Goal: Communication & Community: Answer question/provide support

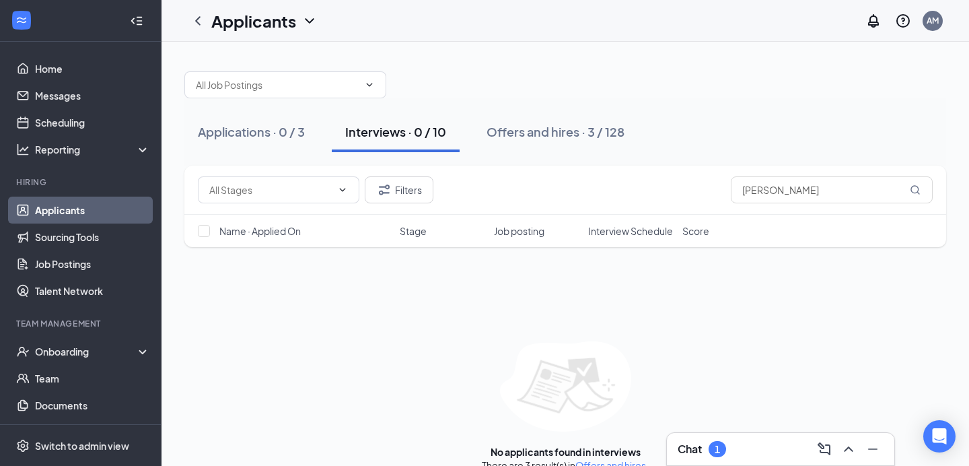
click at [736, 451] on div "Chat 1" at bounding box center [780, 449] width 206 height 22
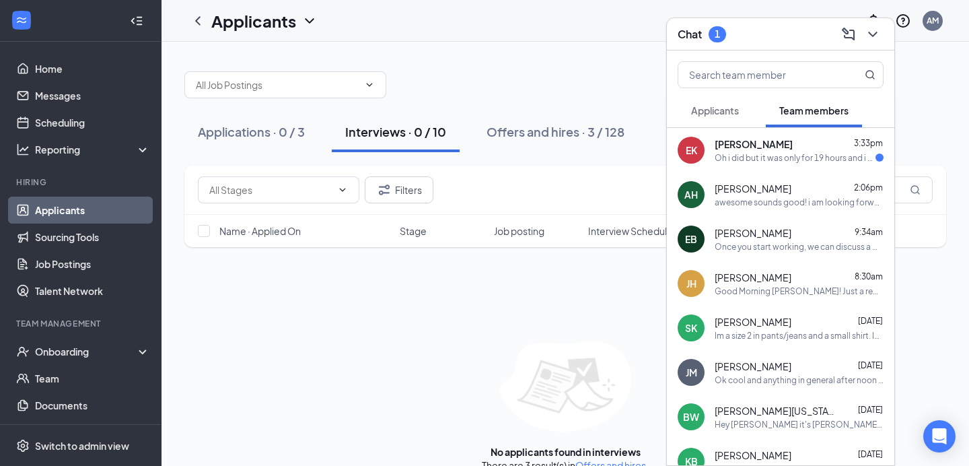
click at [779, 164] on div "EK [PERSON_NAME] 3:33pm Oh i did but it was only for 19 hours and i know i work…" at bounding box center [780, 150] width 227 height 44
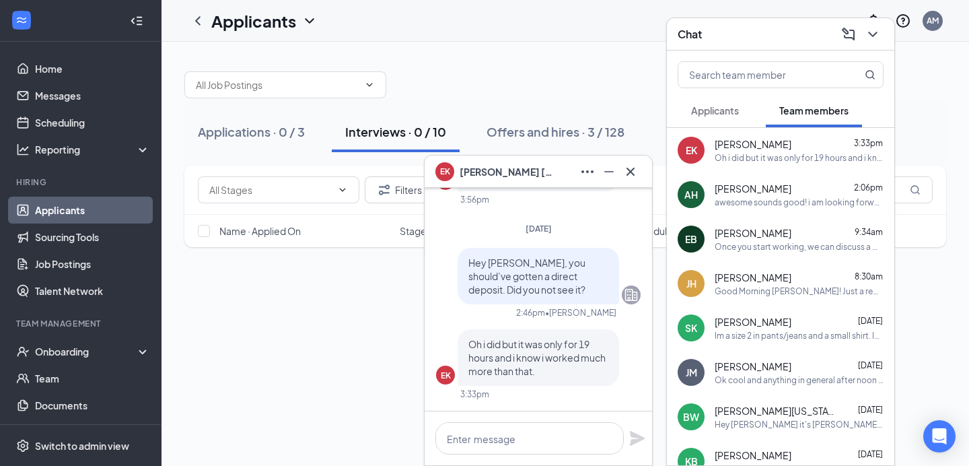
scroll to position [310, 0]
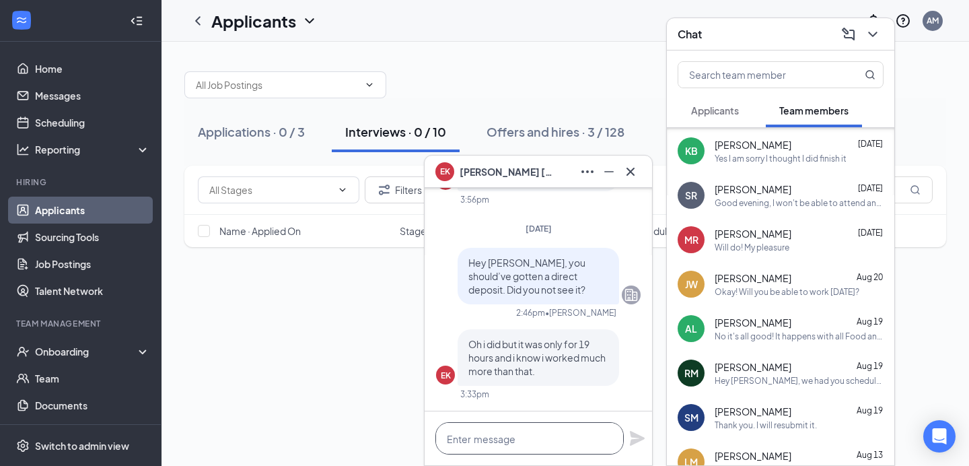
click at [505, 446] on textarea at bounding box center [529, 438] width 188 height 32
drag, startPoint x: 534, startPoint y: 442, endPoint x: 372, endPoint y: 429, distance: 162.7
click at [372, 429] on div "EK [PERSON_NAME] [DATE] EK I figured out that i lve been payed for all my in pe…" at bounding box center [564, 265] width 807 height 446
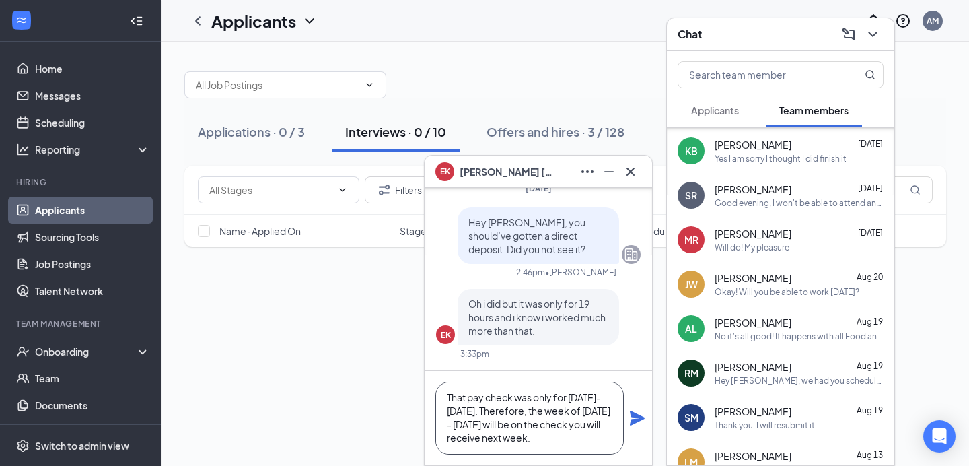
scroll to position [1, 0]
type textarea "That pay check was only for [DATE]-[DATE]. Therefore, the week of [DATE] - [DAT…"
click at [634, 416] on icon "Plane" at bounding box center [637, 417] width 15 height 15
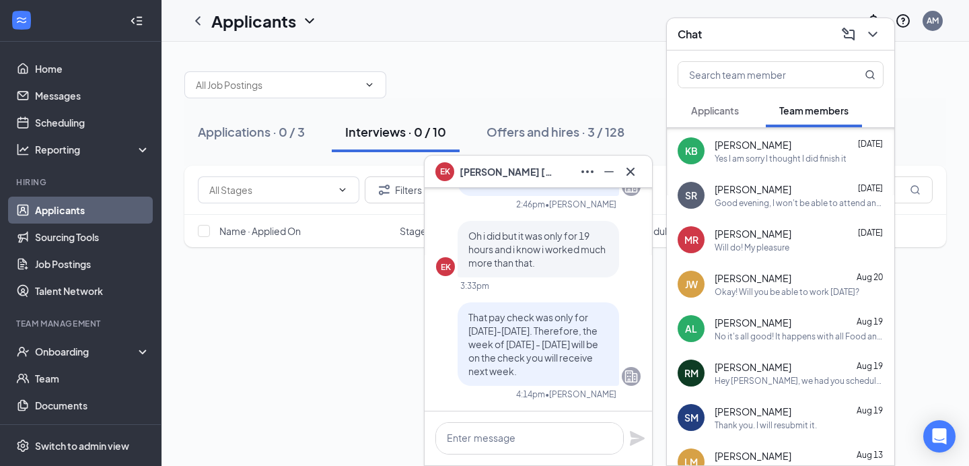
scroll to position [0, 0]
click at [636, 168] on icon "Cross" at bounding box center [630, 171] width 16 height 16
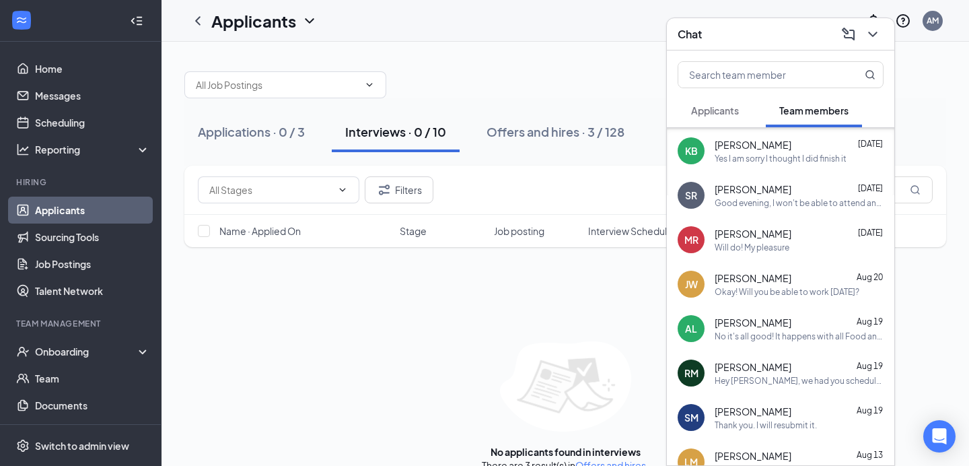
click at [762, 304] on div "[PERSON_NAME] [DATE] Okay! Will you be able to work [DATE]?" at bounding box center [780, 284] width 227 height 44
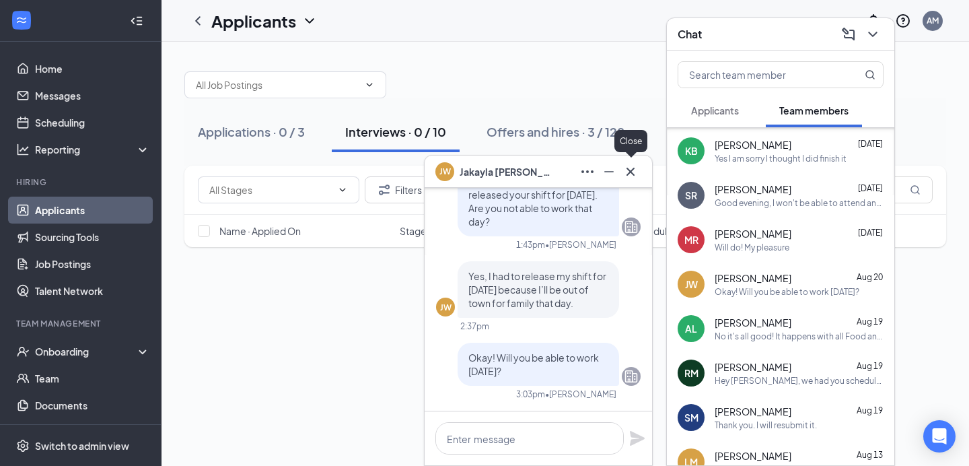
click at [632, 170] on icon "Cross" at bounding box center [630, 171] width 16 height 16
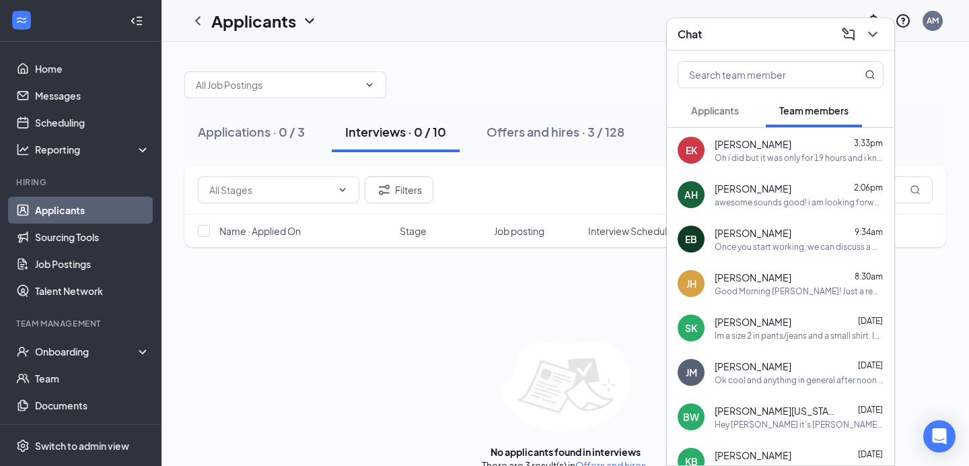
scroll to position [40, 0]
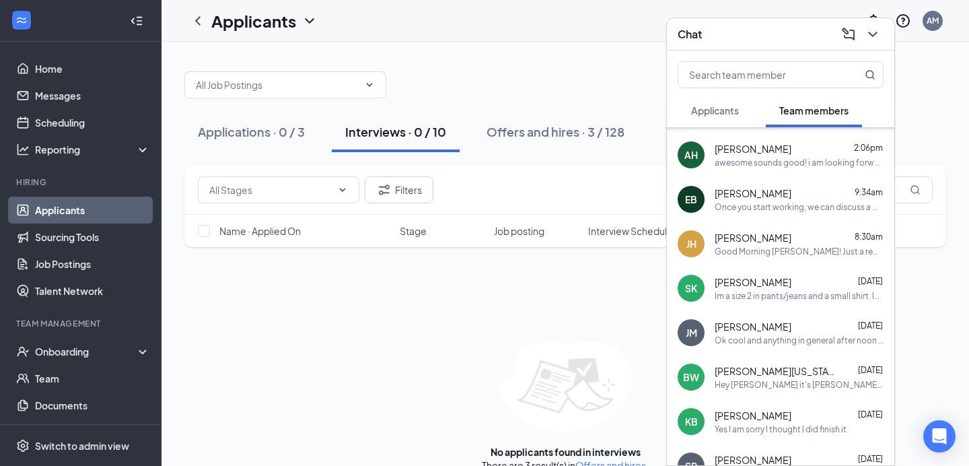
click at [783, 410] on div "[PERSON_NAME] [DATE]" at bounding box center [798, 414] width 169 height 13
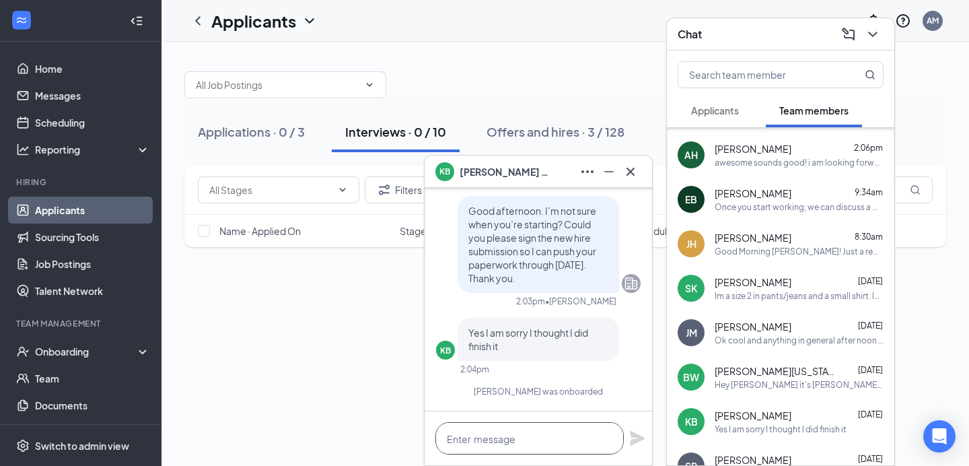
click at [514, 440] on textarea at bounding box center [529, 438] width 188 height 32
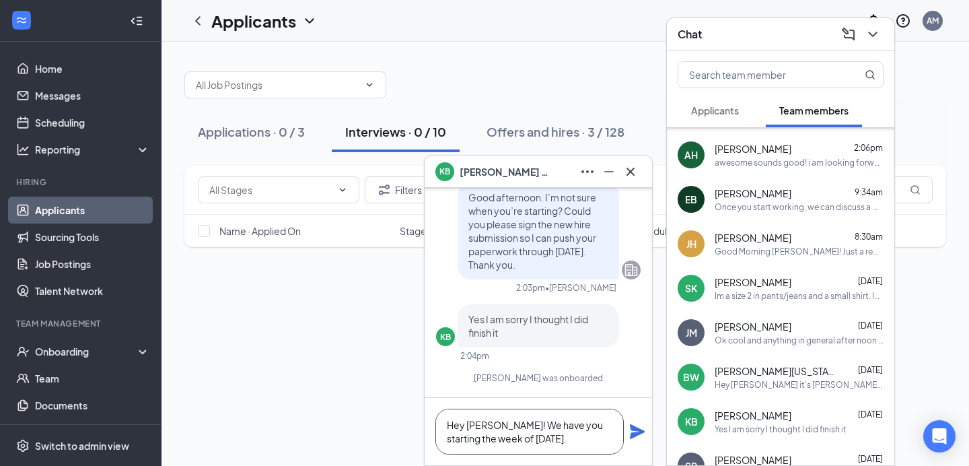
click at [574, 434] on textarea "Hey [PERSON_NAME]! We have you starting the week of [DATE]." at bounding box center [529, 431] width 188 height 46
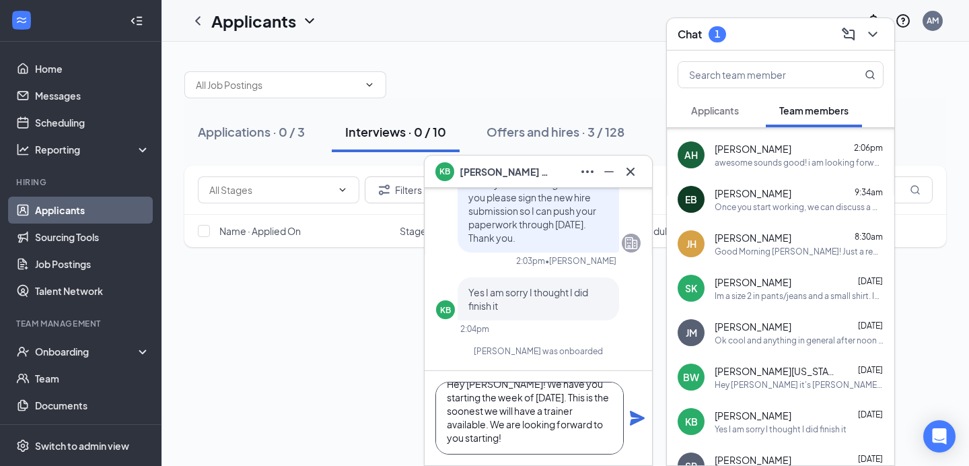
scroll to position [15, 0]
type textarea "Hey [PERSON_NAME]! We have you starting the week of [DATE]. This is the soonest…"
click at [636, 417] on icon "Plane" at bounding box center [637, 417] width 15 height 15
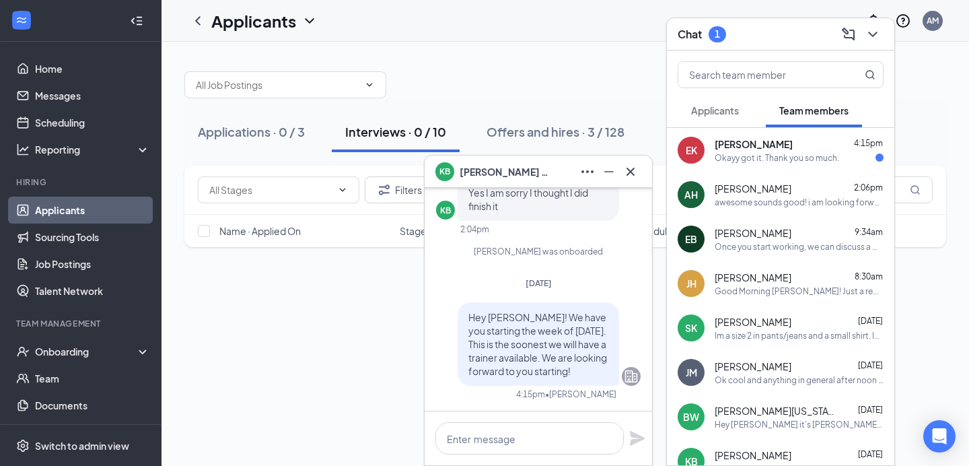
scroll to position [0, 0]
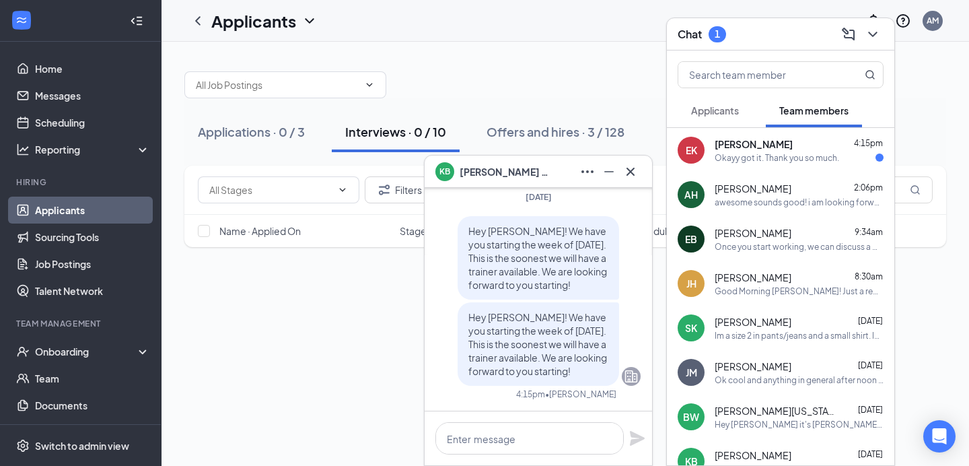
click at [750, 159] on div "Okayy got it. Thank you so much." at bounding box center [776, 157] width 124 height 11
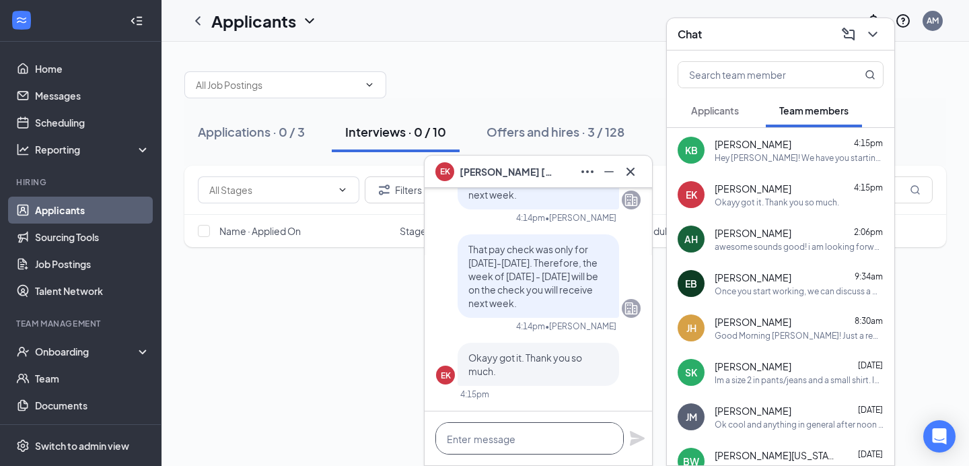
drag, startPoint x: 540, startPoint y: 452, endPoint x: 578, endPoint y: 378, distance: 83.3
click at [542, 448] on textarea at bounding box center [529, 438] width 188 height 32
type textarea "My pleasure."
click at [638, 437] on icon "Plane" at bounding box center [637, 438] width 15 height 15
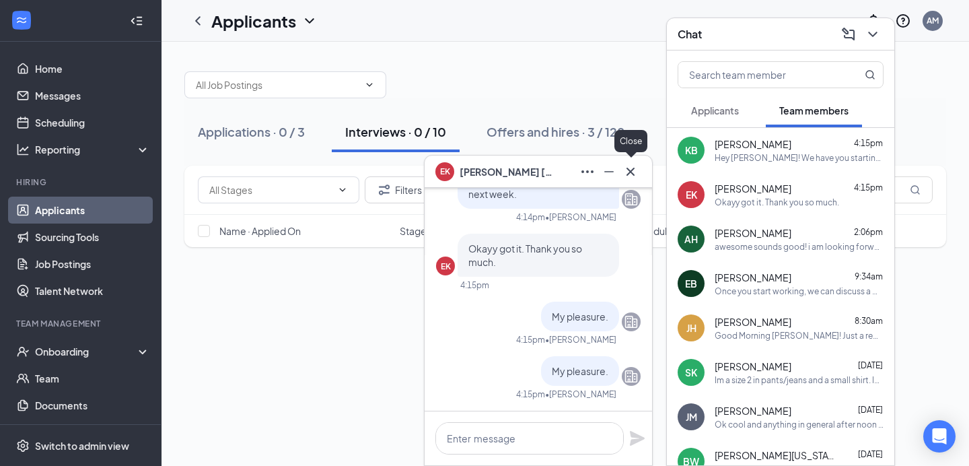
click at [626, 179] on icon "Cross" at bounding box center [630, 171] width 16 height 16
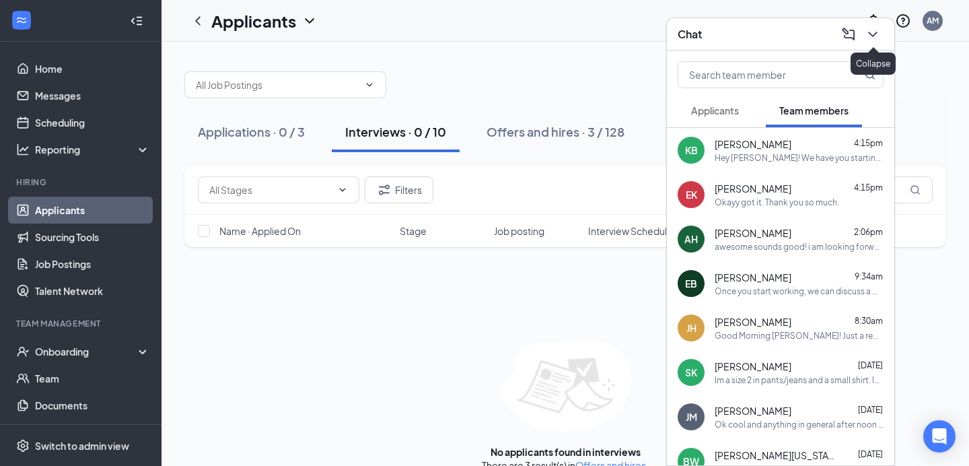
click at [876, 40] on icon "ChevronDown" at bounding box center [872, 34] width 16 height 16
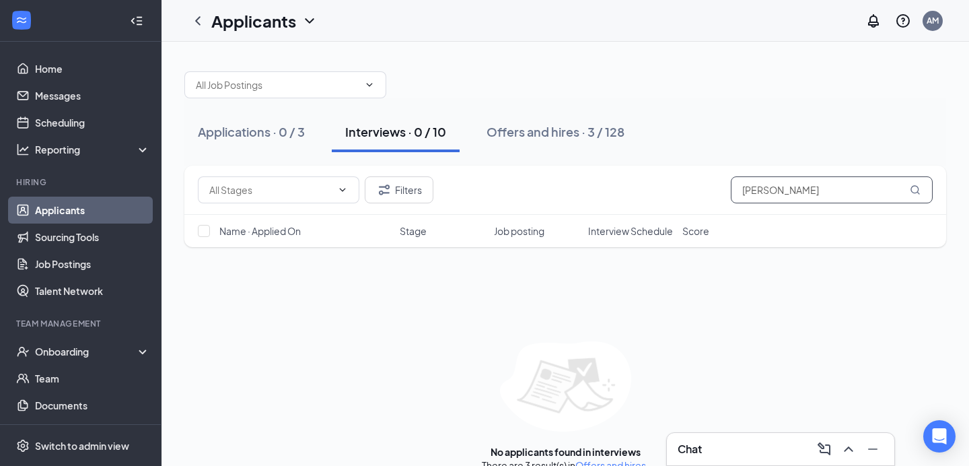
click at [854, 180] on input "[PERSON_NAME]" at bounding box center [832, 189] width 202 height 27
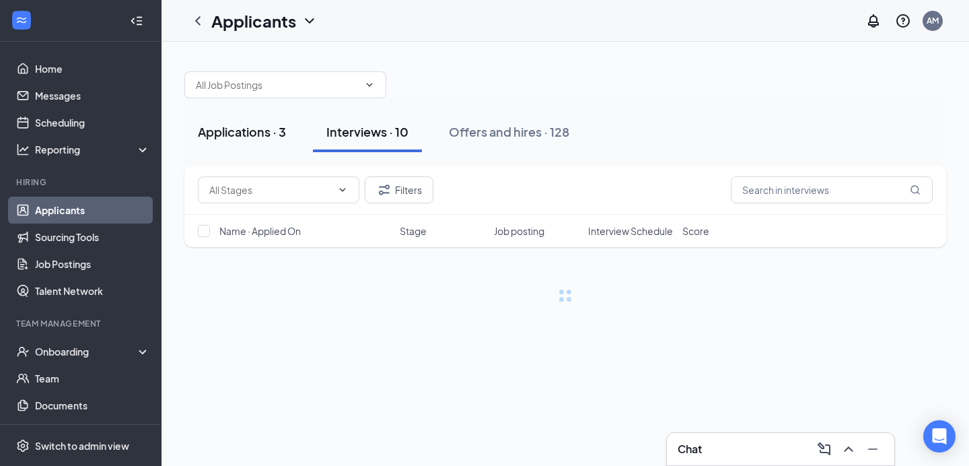
click at [274, 131] on div "Applications · 3" at bounding box center [242, 131] width 88 height 17
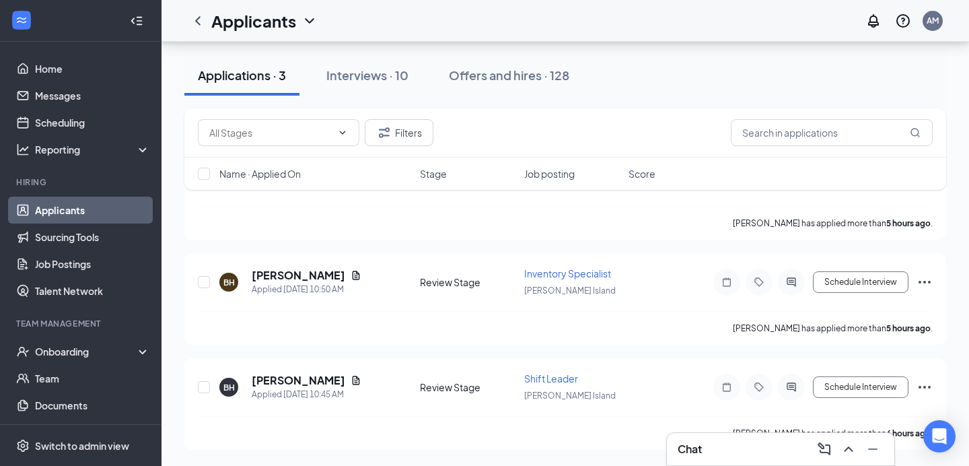
scroll to position [126, 0]
click at [369, 74] on div "Interviews · 10" at bounding box center [367, 75] width 82 height 17
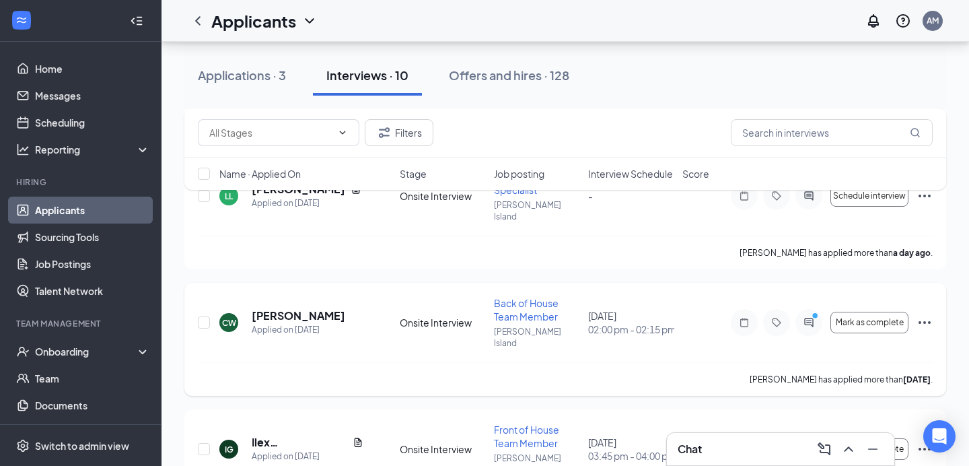
scroll to position [218, 0]
click at [292, 307] on h5 "[PERSON_NAME]" at bounding box center [299, 314] width 94 height 15
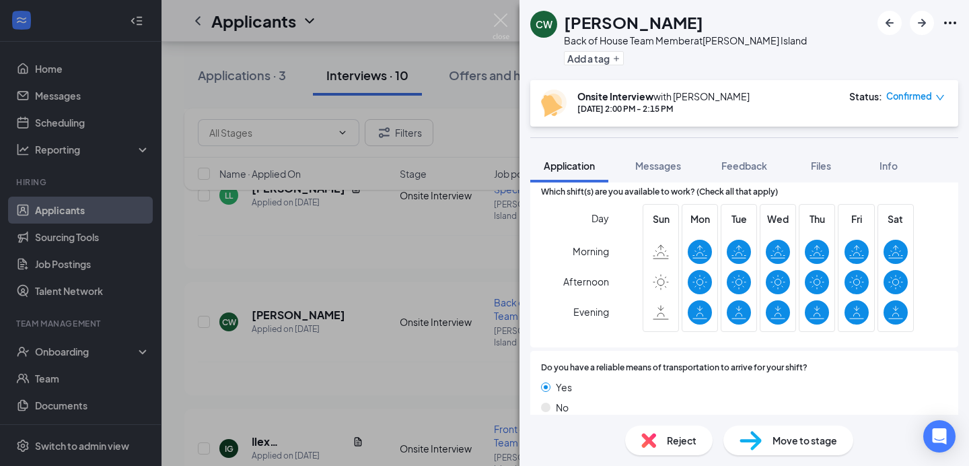
scroll to position [860, 0]
click at [502, 19] on img at bounding box center [500, 26] width 17 height 26
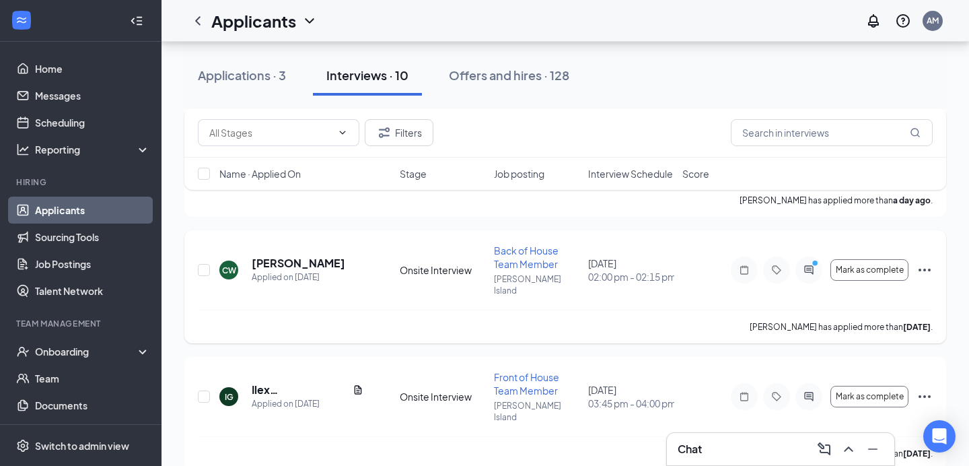
scroll to position [271, 0]
click at [267, 381] on h5 "Ilex [PERSON_NAME]" at bounding box center [300, 388] width 96 height 15
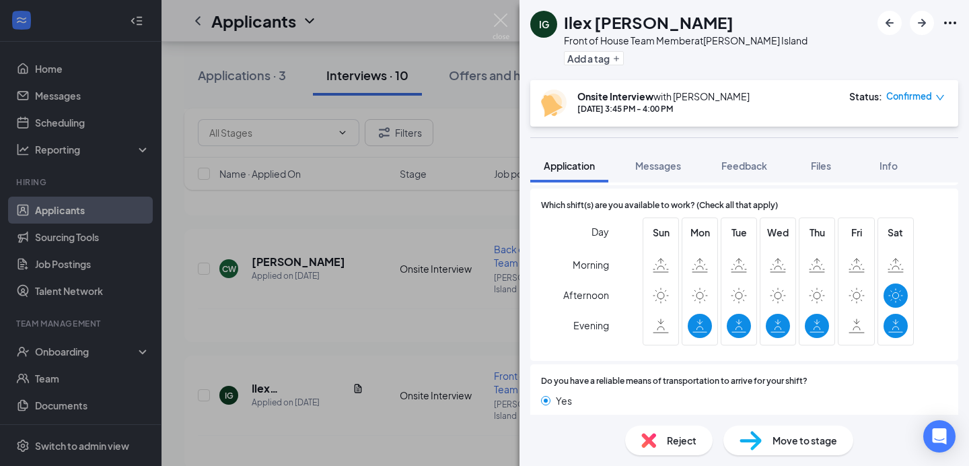
scroll to position [932, 0]
click at [499, 26] on img at bounding box center [500, 26] width 17 height 26
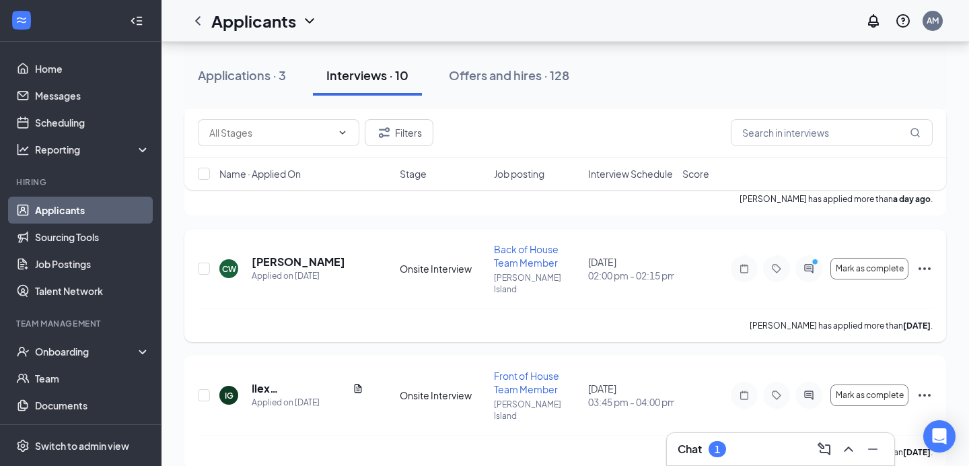
click at [611, 308] on div "[PERSON_NAME] has applied more than [DATE] ." at bounding box center [565, 325] width 735 height 34
click at [807, 263] on icon "ActiveChat" at bounding box center [809, 268] width 16 height 11
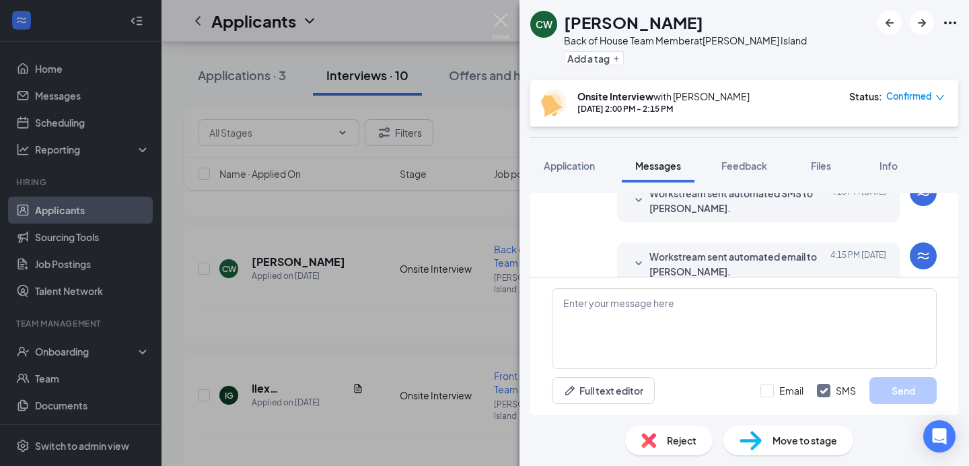
scroll to position [529, 0]
click at [505, 24] on img at bounding box center [500, 26] width 17 height 26
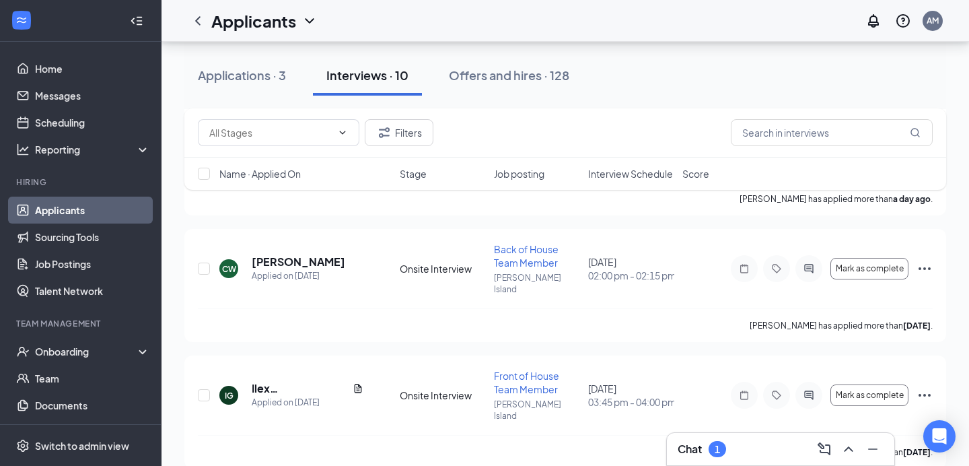
click at [725, 452] on div "1" at bounding box center [716, 449] width 17 height 16
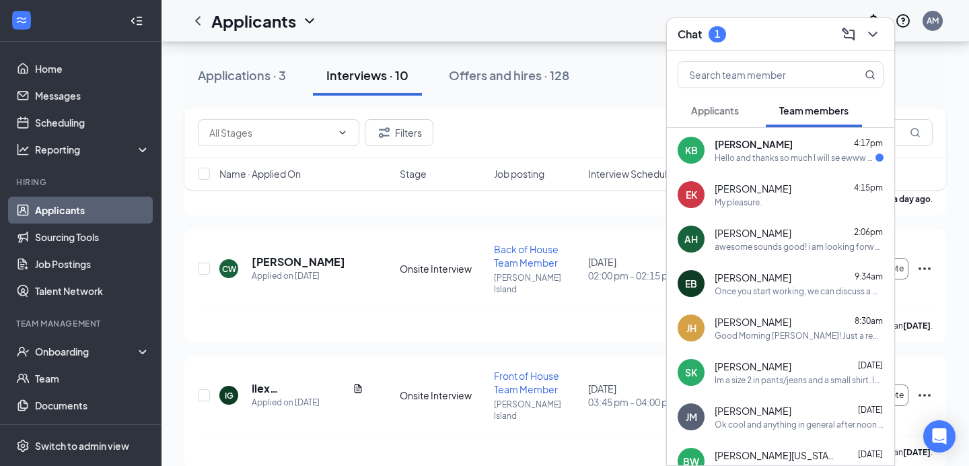
click at [842, 157] on div "Hello and thanks so much I will se ewww u guys then" at bounding box center [794, 157] width 161 height 11
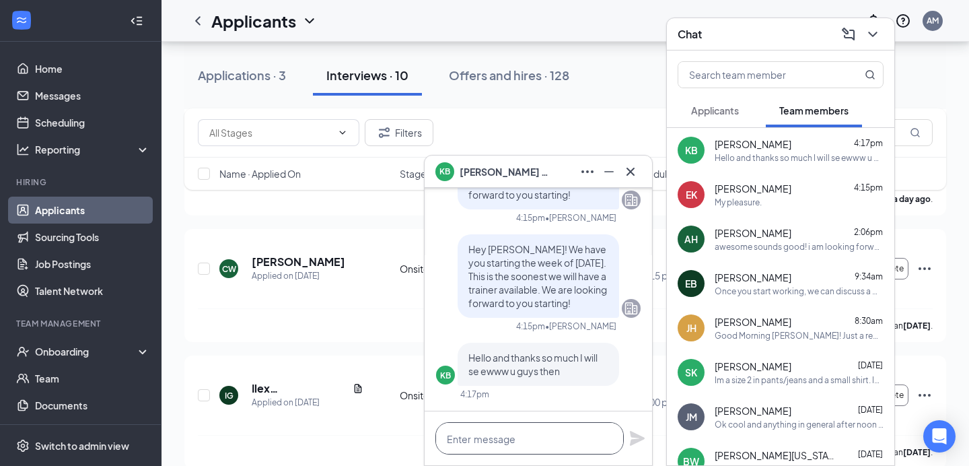
click at [558, 438] on textarea at bounding box center [529, 438] width 188 height 32
type textarea "t"
type textarea "We are looking forward to it!"
click at [638, 441] on icon "Plane" at bounding box center [637, 438] width 15 height 15
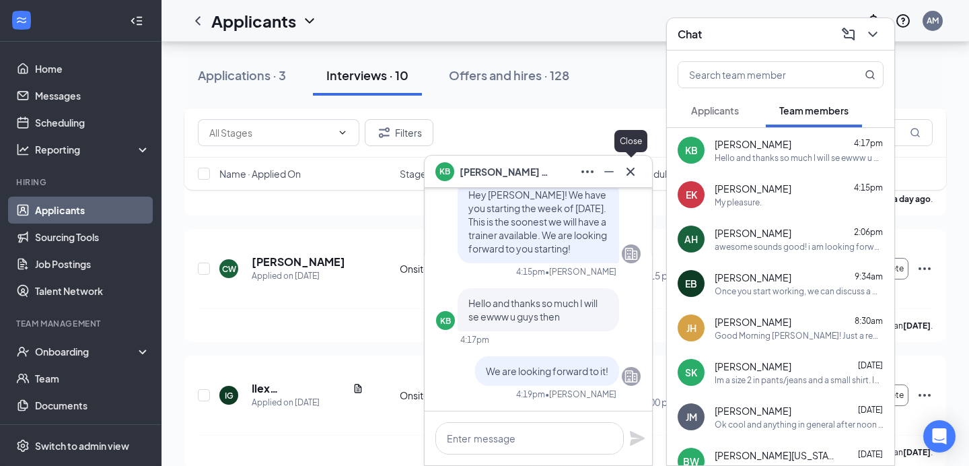
click at [634, 172] on icon "Cross" at bounding box center [630, 171] width 16 height 16
